Goal: Information Seeking & Learning: Learn about a topic

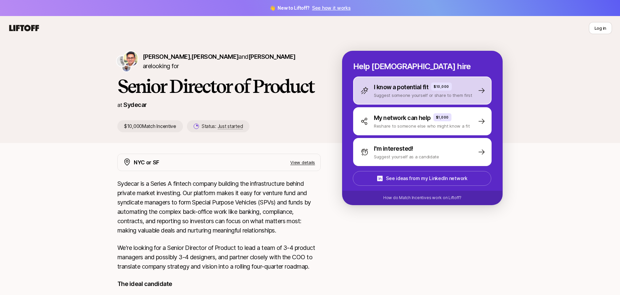
click at [475, 94] on div "I know a potential fit $10,000 Suggest someone yourself or share to them first" at bounding box center [422, 91] width 138 height 28
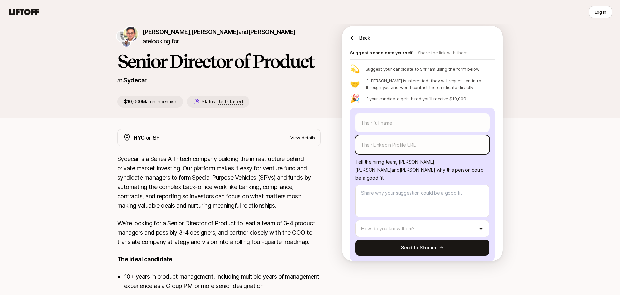
scroll to position [25, 0]
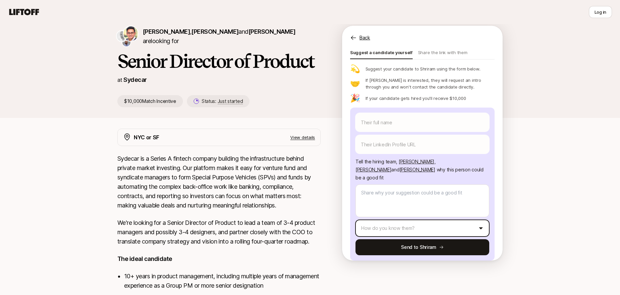
click at [441, 222] on html "👋 New to Liftoff? See how it works Log in Log in [PERSON_NAME] , [PERSON_NAME] …" at bounding box center [310, 122] width 620 height 295
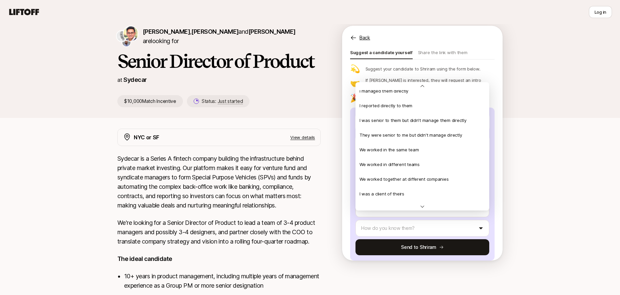
scroll to position [0, 0]
click at [536, 173] on html "👋 New to Liftoff? See how it works Log in Log in [PERSON_NAME] , [PERSON_NAME] …" at bounding box center [310, 122] width 620 height 295
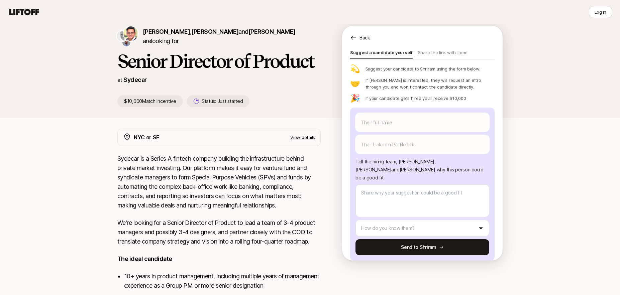
click at [365, 38] on p "Back" at bounding box center [364, 38] width 11 height 8
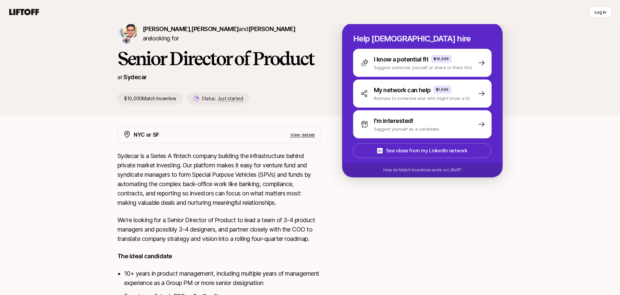
scroll to position [31, 0]
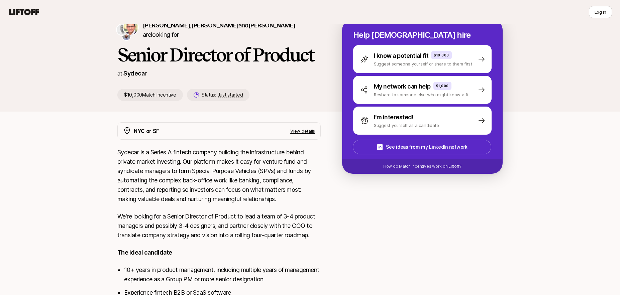
click at [292, 132] on p "View details" at bounding box center [302, 131] width 25 height 7
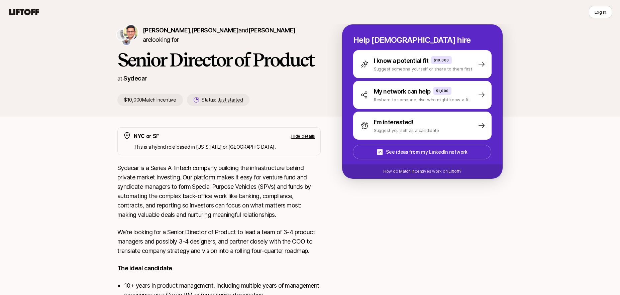
scroll to position [0, 0]
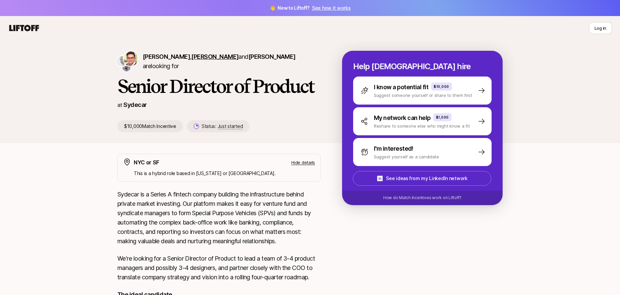
click at [208, 60] on span "[PERSON_NAME]" at bounding box center [214, 56] width 47 height 7
click at [251, 60] on span "[PERSON_NAME]" at bounding box center [271, 56] width 47 height 7
click at [162, 58] on span "[PERSON_NAME]" at bounding box center [166, 56] width 47 height 7
click at [215, 60] on span "[PERSON_NAME]" at bounding box center [214, 56] width 47 height 7
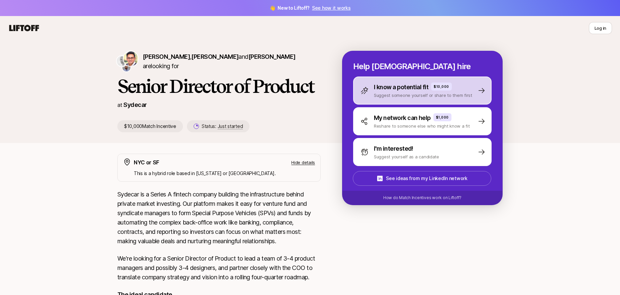
click at [483, 89] on icon at bounding box center [481, 90] width 6 height 5
type textarea "x"
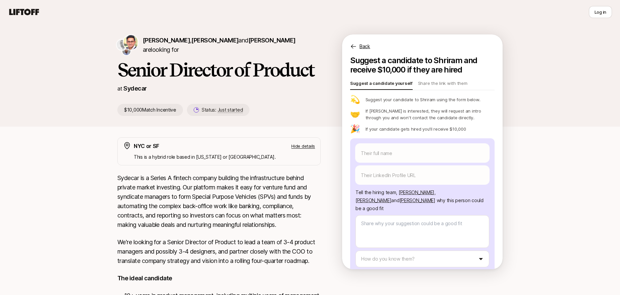
click at [357, 46] on div "Back" at bounding box center [422, 42] width 160 height 16
